Goal: Task Accomplishment & Management: Complete application form

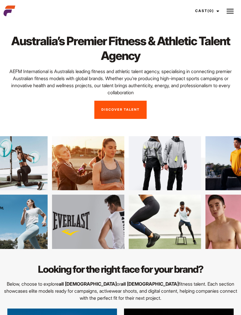
click at [228, 11] on img at bounding box center [229, 11] width 7 height 7
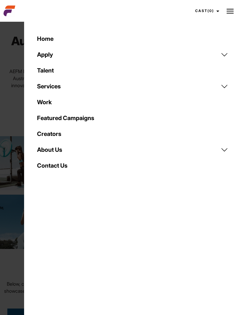
click at [225, 54] on link "Apply" at bounding box center [132, 55] width 198 height 16
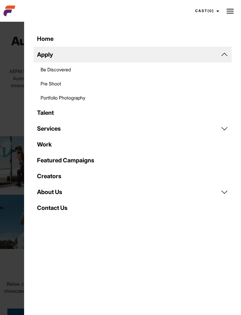
click at [44, 67] on link "Be Discovered" at bounding box center [132, 70] width 198 height 14
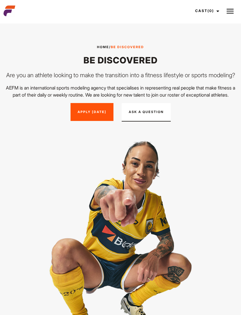
click at [83, 121] on link "Apply Today" at bounding box center [91, 112] width 43 height 18
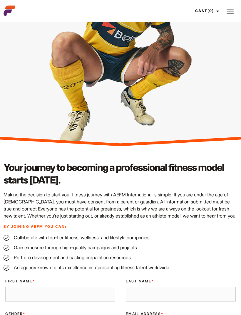
scroll to position [373, 0]
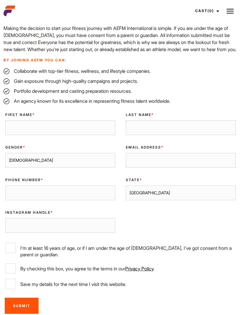
click at [16, 104] on li "An agency known for its excellence in representing fitness talent worldwide." at bounding box center [121, 100] width 234 height 7
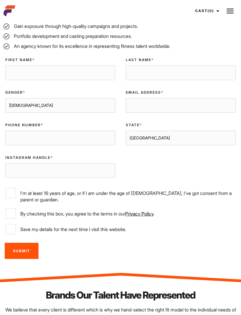
scroll to position [438, 0]
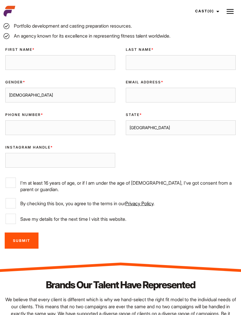
click at [13, 70] on input "First Name *" at bounding box center [60, 62] width 110 height 15
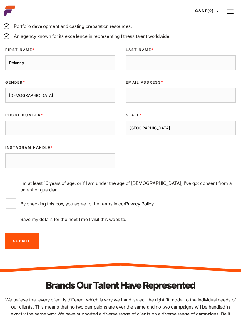
type input "Rhianna"
click at [202, 70] on input "Last Name *" at bounding box center [181, 62] width 110 height 15
type input "Stewart"
click at [138, 103] on input "Email Address *" at bounding box center [181, 95] width 110 height 15
type input "s"
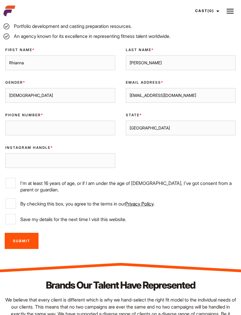
type input "kingcowboy14@gmail.com"
click at [17, 135] on input "Phone Number *" at bounding box center [60, 128] width 110 height 15
type input "0475787136"
click at [188, 135] on select "Sydney Melbourne Brisbane Gold Coast Adelaide Perth Darwin Queensland Tasmania …" at bounding box center [181, 128] width 110 height 15
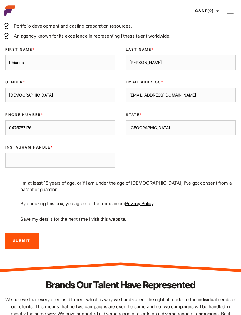
select select "Melbourne"
click at [50, 70] on input "Rhianna" at bounding box center [60, 62] width 110 height 15
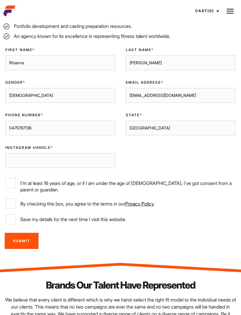
click at [35, 70] on input "Rhianna" at bounding box center [60, 62] width 110 height 15
type input "R"
type input "Santo"
click at [194, 70] on input "Stewart" at bounding box center [181, 62] width 110 height 15
click at [181, 70] on input "Stewart" at bounding box center [181, 62] width 110 height 15
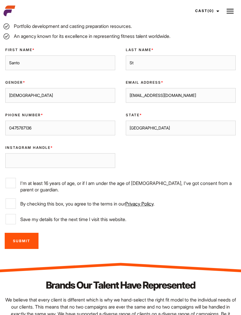
type input "S"
type input "Joma"
click at [22, 168] on input "Instagram Handle *" at bounding box center [60, 160] width 110 height 15
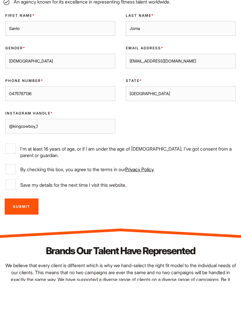
type input "@kingcowboy_1"
click at [10, 178] on input "I'm at least 16 years of age, or if I am under the age of 18, I've got consent …" at bounding box center [11, 183] width 10 height 10
checkbox input "true"
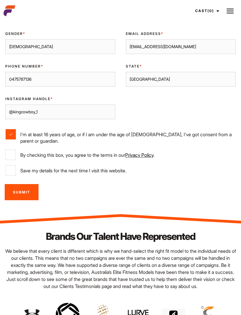
scroll to position [486, 0]
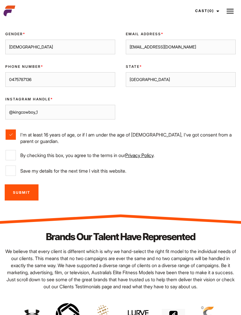
click at [8, 160] on input "By checking this box, you agree to the terms in our Privacy Policy ." at bounding box center [11, 155] width 10 height 10
checkbox input "true"
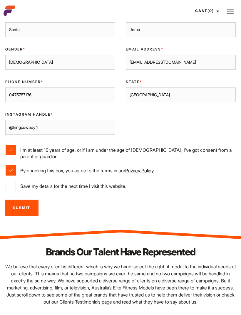
scroll to position [466, 0]
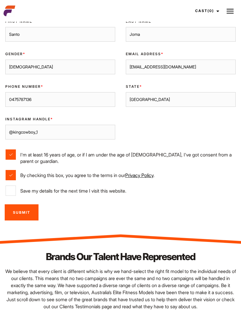
click at [12, 196] on input "Save my details for the next time I visit this website." at bounding box center [11, 190] width 10 height 10
checkbox input "true"
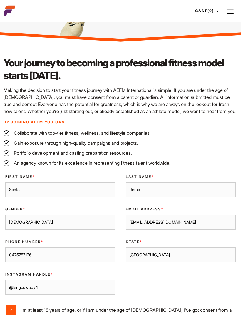
scroll to position [310, 0]
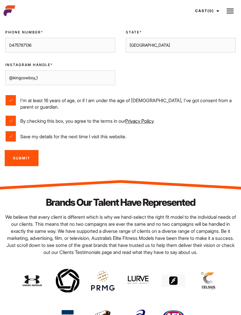
click at [17, 166] on input "Submit" at bounding box center [22, 158] width 34 height 16
